Goal: Task Accomplishment & Management: Manage account settings

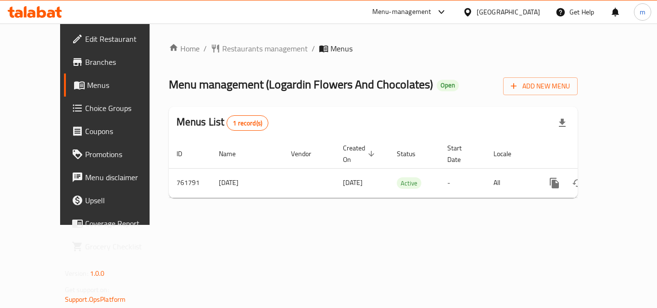
click at [431, 10] on div "Menu-management" at bounding box center [401, 12] width 59 height 12
click at [371, 80] on div "Restaurant-Management" at bounding box center [396, 83] width 76 height 11
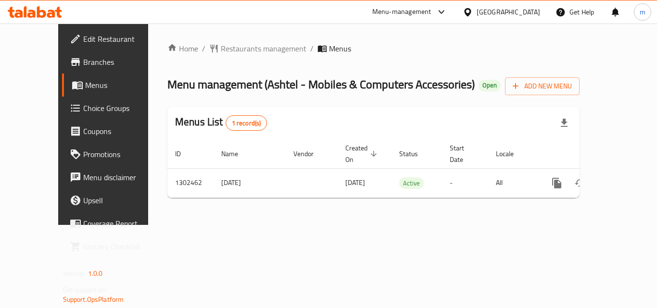
click at [431, 12] on div "Menu-management" at bounding box center [401, 12] width 59 height 12
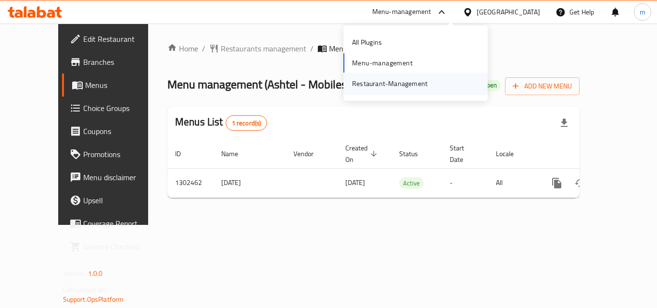
click at [405, 78] on div "Restaurant-Management" at bounding box center [390, 83] width 76 height 11
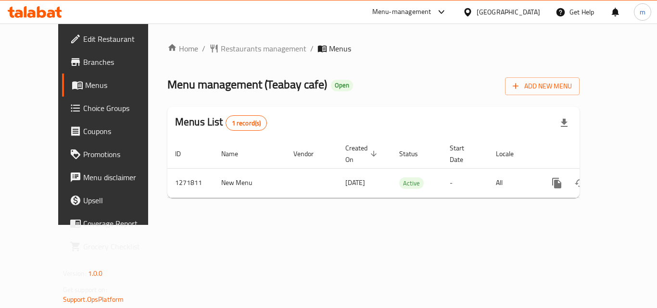
click at [407, 6] on div "Menu-management" at bounding box center [401, 12] width 59 height 12
click at [366, 83] on div "Restaurant-Management" at bounding box center [351, 83] width 76 height 11
click at [403, 6] on div "Menu-management" at bounding box center [401, 12] width 59 height 12
click at [357, 80] on div "Restaurant-Management" at bounding box center [351, 83] width 76 height 11
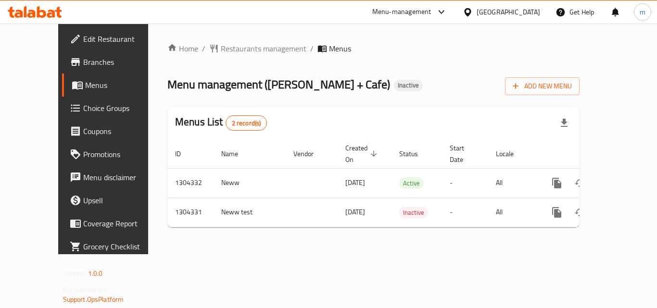
click at [423, 11] on div "Menu-management" at bounding box center [401, 12] width 59 height 12
click at [360, 84] on div "Restaurant-Management" at bounding box center [351, 83] width 76 height 11
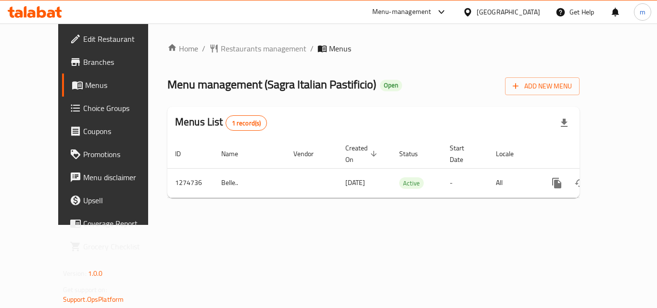
click at [388, 11] on div "Menu-management" at bounding box center [401, 12] width 59 height 12
click at [357, 80] on div "Restaurant-Management" at bounding box center [351, 83] width 76 height 11
